Goal: Find contact information: Find contact information

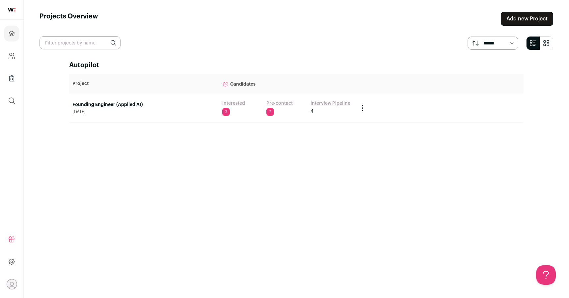
click at [121, 106] on link "Founding Engineer (Applied AI)" at bounding box center [144, 105] width 143 height 7
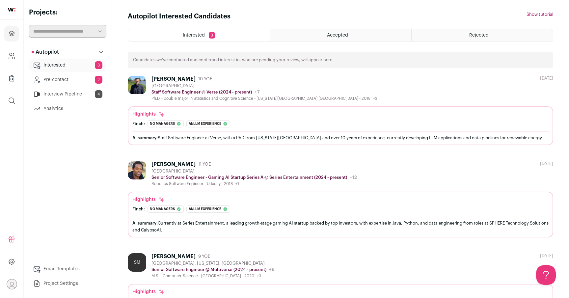
click at [69, 78] on link "Pre-contact 2" at bounding box center [67, 79] width 77 height 13
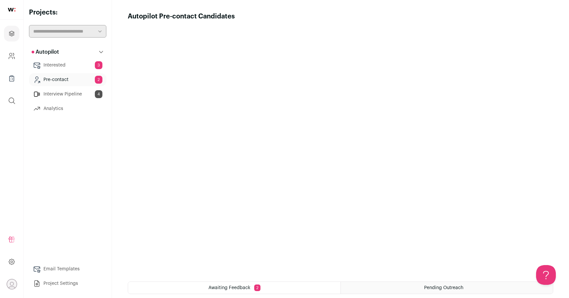
click at [58, 96] on link "Interview Pipeline 4" at bounding box center [67, 94] width 77 height 13
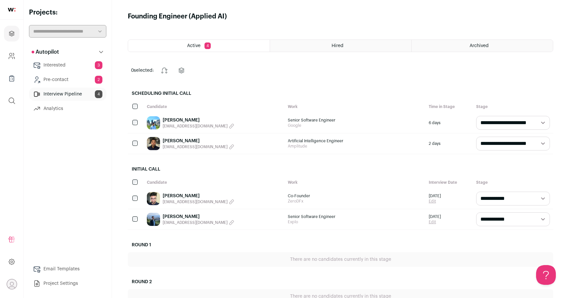
click at [173, 217] on link "[PERSON_NAME]" at bounding box center [199, 217] width 72 height 7
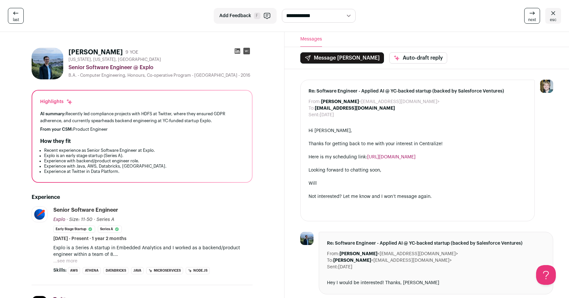
click at [247, 51] on rect at bounding box center [247, 51] width 7 height 7
click at [237, 52] on icon at bounding box center [238, 51] width 6 height 6
drag, startPoint x: 316, startPoint y: 107, endPoint x: 379, endPoint y: 108, distance: 62.3
click at [379, 108] on div "To: [EMAIL_ADDRESS][DOMAIN_NAME]" at bounding box center [418, 108] width 218 height 7
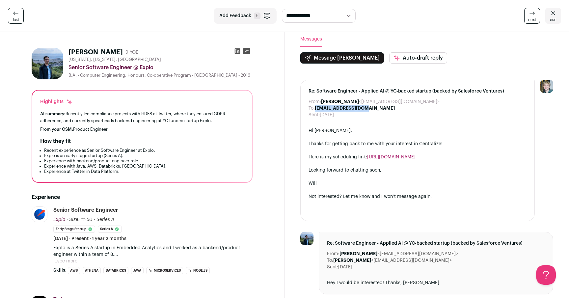
copy b "[EMAIL_ADDRESS][DOMAIN_NAME]"
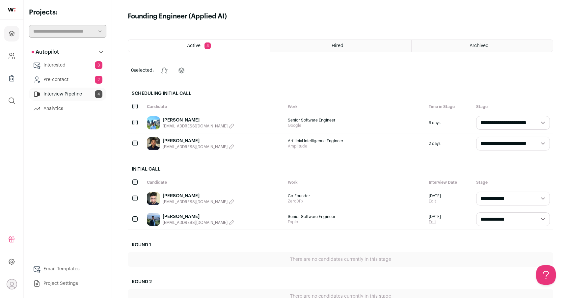
click at [172, 196] on link "[PERSON_NAME]" at bounding box center [199, 196] width 72 height 7
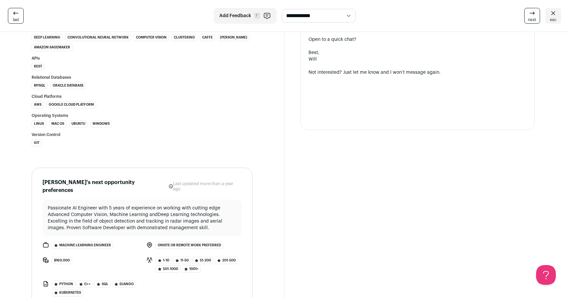
scroll to position [824, 0]
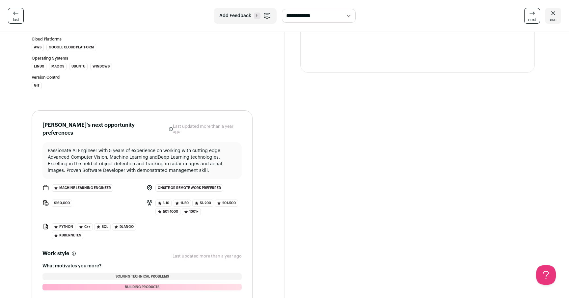
click at [175, 148] on p "Passionate AI Engineer with 5 years of experience on working with cutting edge …" at bounding box center [142, 161] width 189 height 26
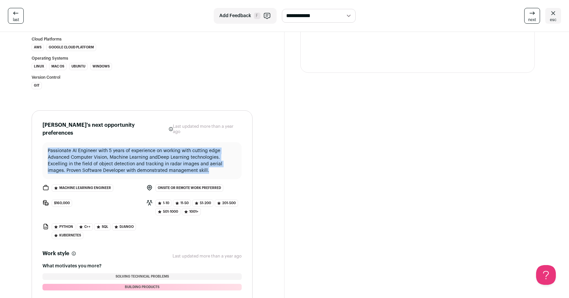
click at [171, 148] on p "Passionate AI Engineer with 5 years of experience on working with cutting edge …" at bounding box center [142, 161] width 189 height 26
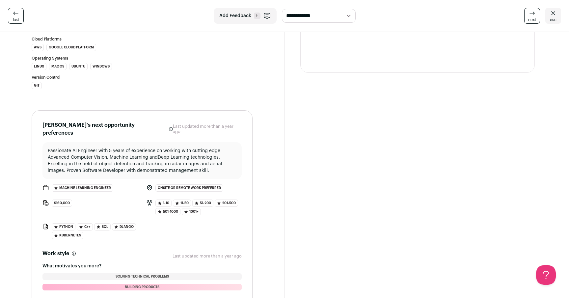
click at [171, 148] on p "Passionate AI Engineer with 5 years of experience on working with cutting edge …" at bounding box center [142, 161] width 189 height 26
click at [173, 148] on p "Passionate AI Engineer with 5 years of experience on working with cutting edge …" at bounding box center [142, 161] width 189 height 26
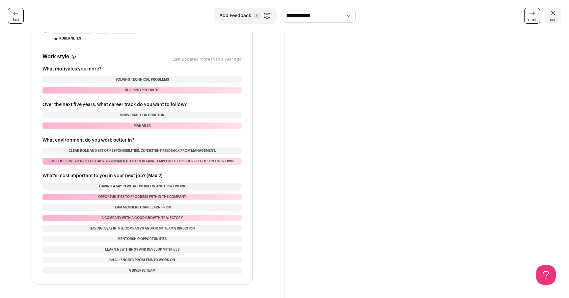
click at [247, 120] on section "[PERSON_NAME]'s next opportunity preferences These preferences are usually not …" at bounding box center [142, 99] width 221 height 372
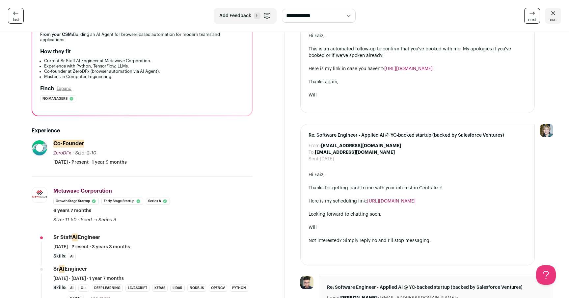
scroll to position [0, 0]
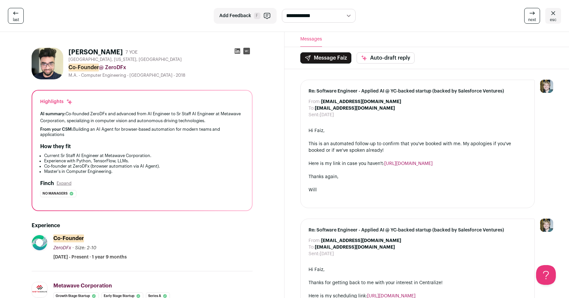
click at [94, 54] on h1 "[PERSON_NAME]" at bounding box center [96, 52] width 54 height 9
copy div "[PERSON_NAME]"
drag, startPoint x: 318, startPoint y: 108, endPoint x: 331, endPoint y: 108, distance: 13.2
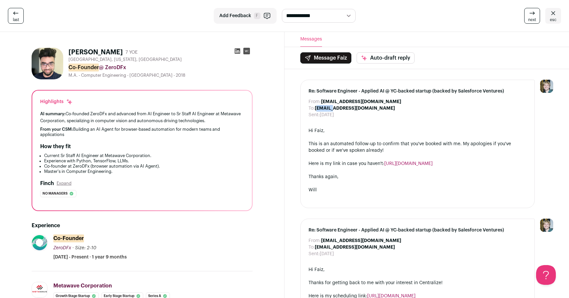
click at [331, 108] on b "[EMAIL_ADDRESS][DOMAIN_NAME]" at bounding box center [355, 108] width 80 height 5
drag, startPoint x: 380, startPoint y: 109, endPoint x: 316, endPoint y: 108, distance: 63.6
click at [316, 108] on div "To: [EMAIL_ADDRESS][DOMAIN_NAME]" at bounding box center [418, 108] width 218 height 7
copy b "[EMAIL_ADDRESS][DOMAIN_NAME]"
click at [351, 115] on div "Sent: [DATE]" at bounding box center [418, 115] width 218 height 7
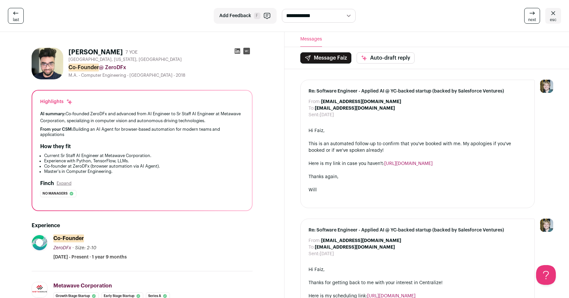
click at [235, 52] on icon at bounding box center [238, 51] width 6 height 6
click at [236, 52] on icon at bounding box center [237, 51] width 7 height 7
click at [123, 110] on div "Highlights AI summary: Co-founded ZeroDFx and advanced from AI Engineer to Sr S…" at bounding box center [142, 151] width 220 height 120
click at [220, 102] on div "Highlights" at bounding box center [142, 102] width 204 height 7
